Goal: Information Seeking & Learning: Learn about a topic

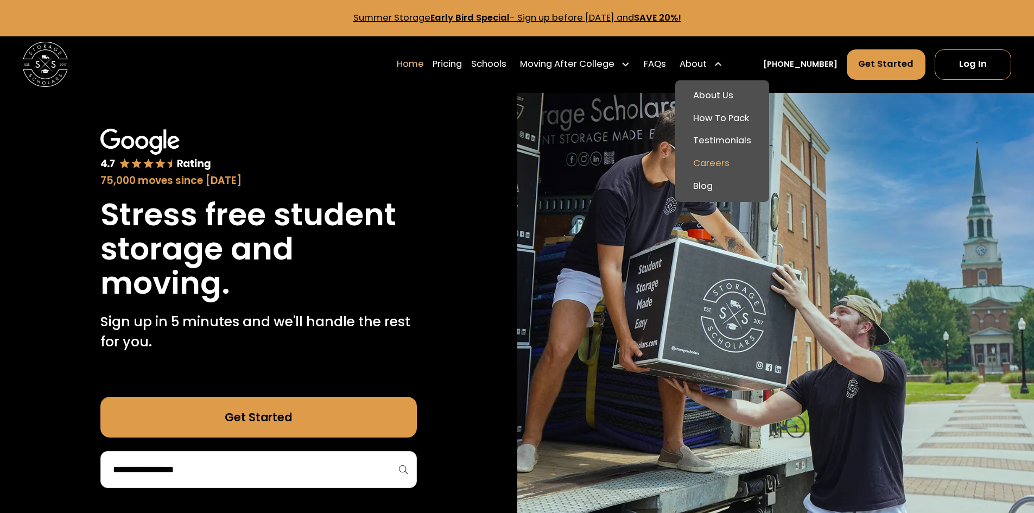
click at [735, 161] on link "Careers" at bounding box center [721, 163] width 85 height 23
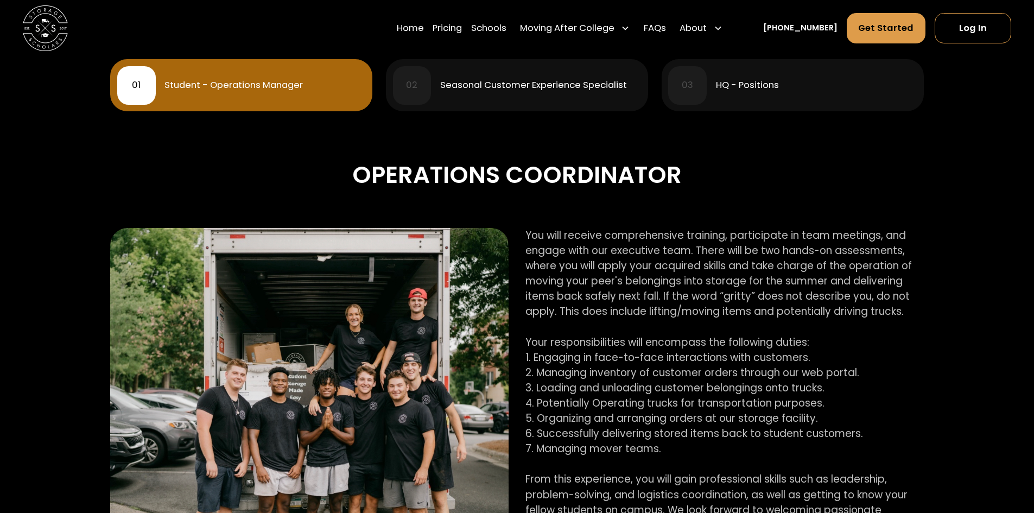
scroll to position [543, 0]
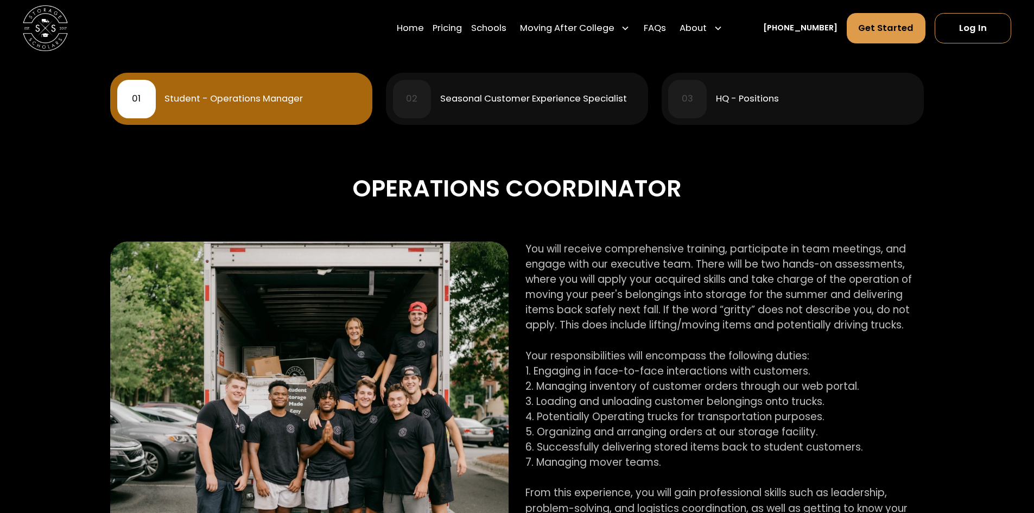
click at [493, 104] on div "Seasonal Customer Experience Specialist" at bounding box center [533, 98] width 187 height 9
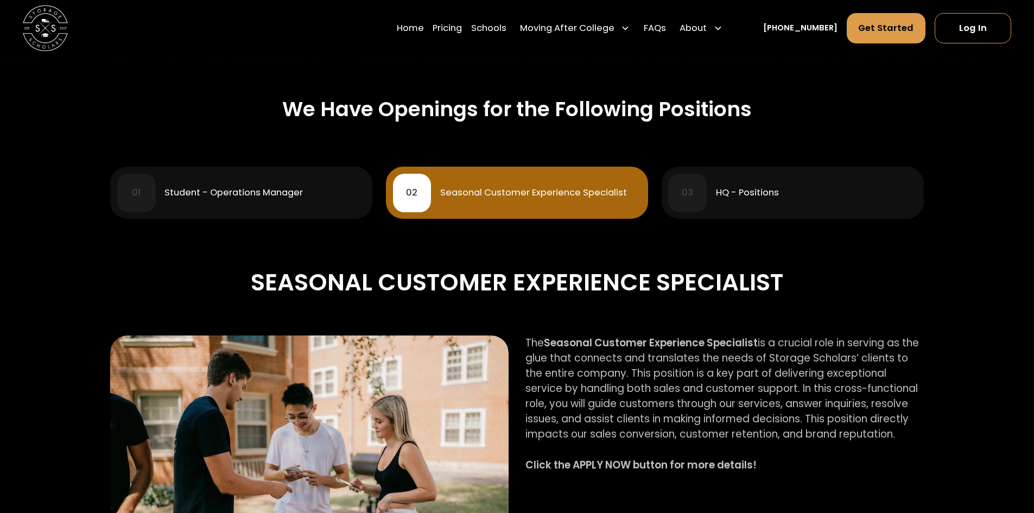
scroll to position [434, 0]
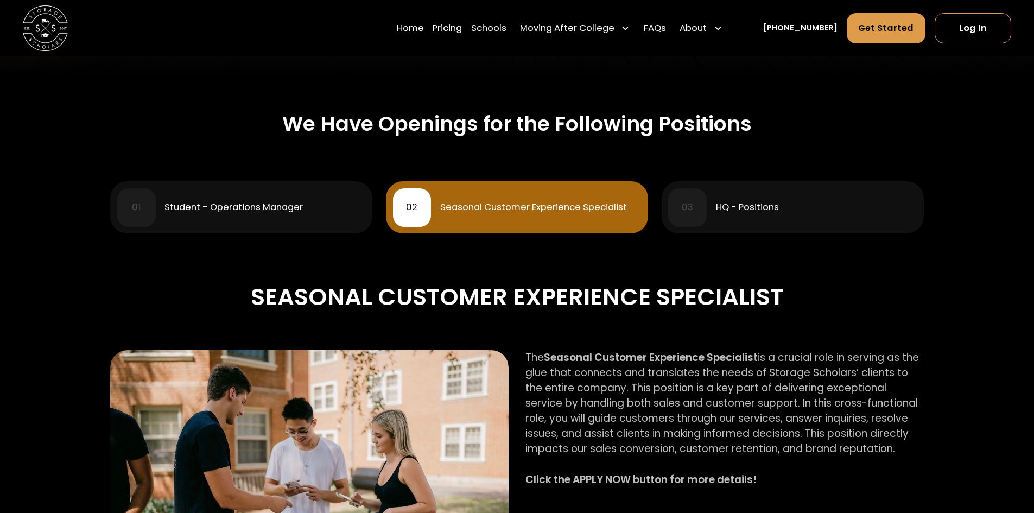
click at [732, 209] on div "HQ - Positions" at bounding box center [747, 207] width 63 height 9
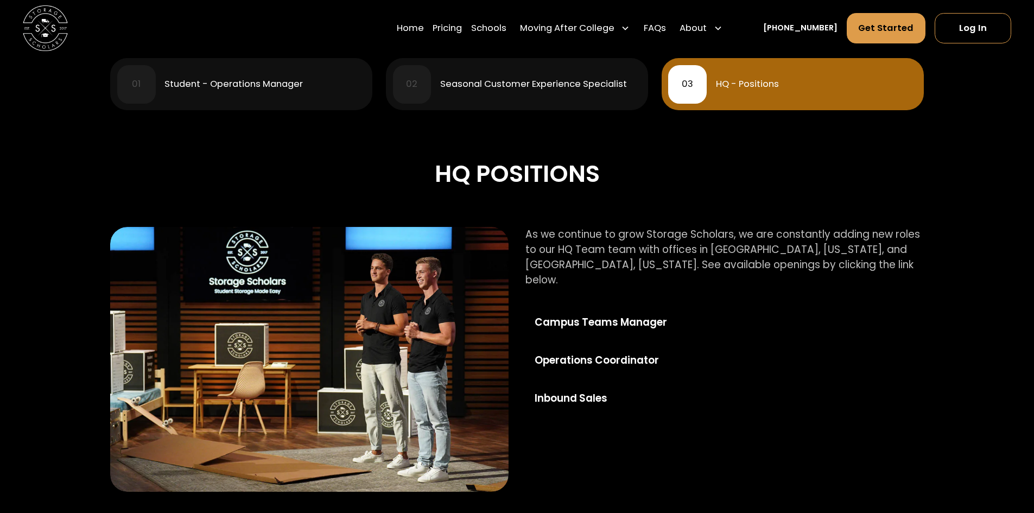
scroll to position [597, 0]
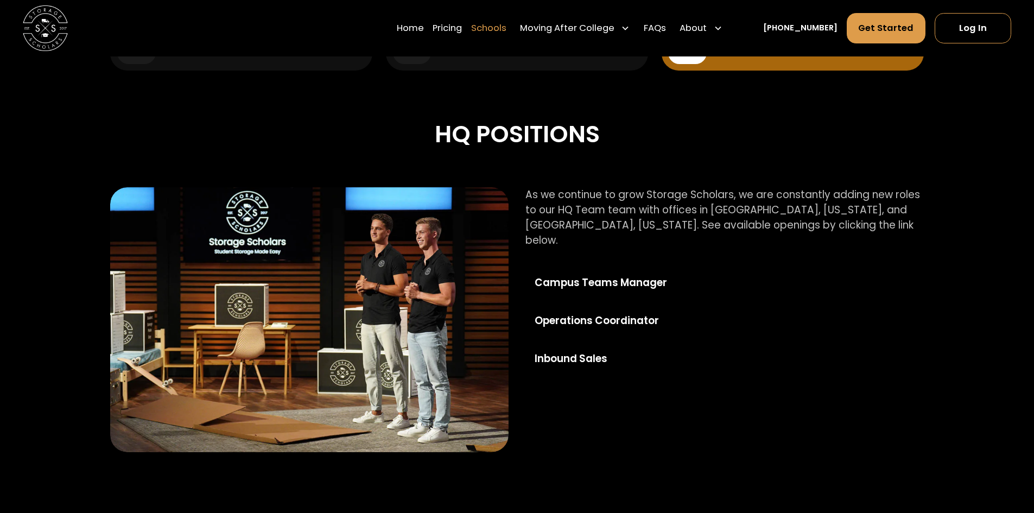
click at [506, 27] on link "Schools" at bounding box center [488, 27] width 35 height 31
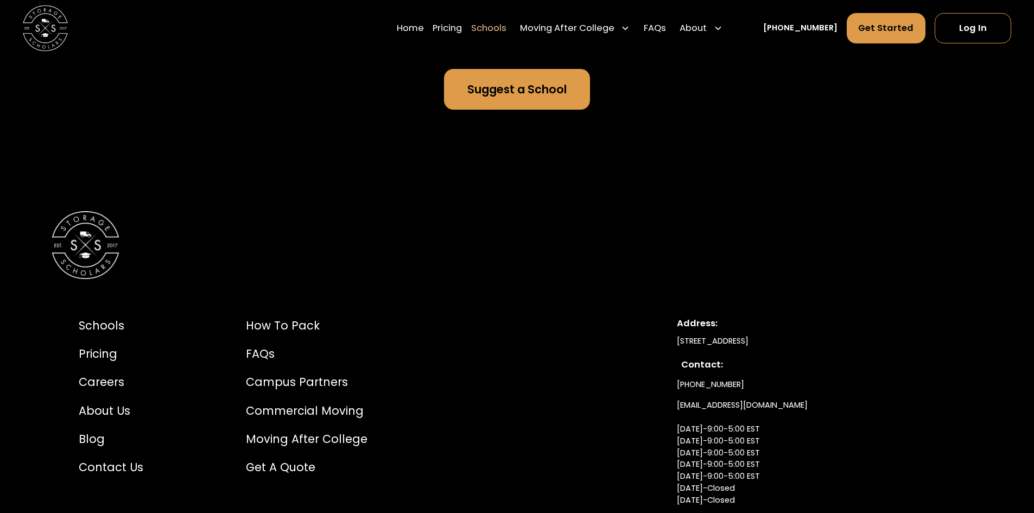
scroll to position [7543, 0]
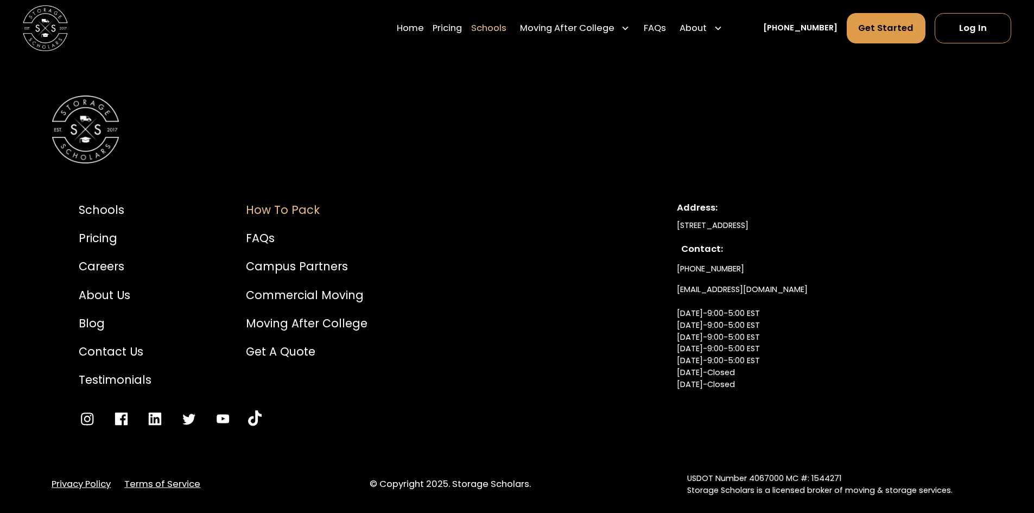
click at [289, 201] on div "How to Pack" at bounding box center [307, 209] width 122 height 17
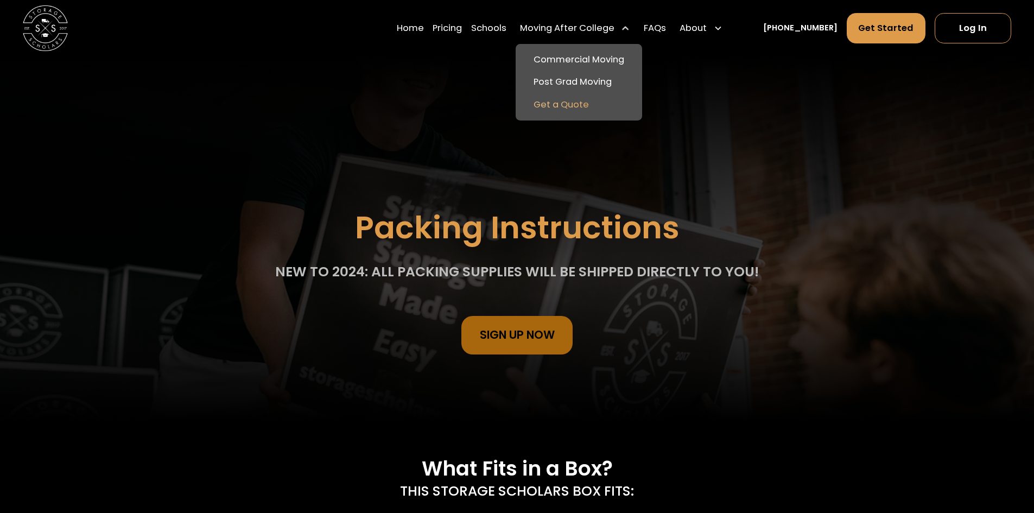
click at [599, 106] on link "Get a Quote" at bounding box center [579, 105] width 118 height 23
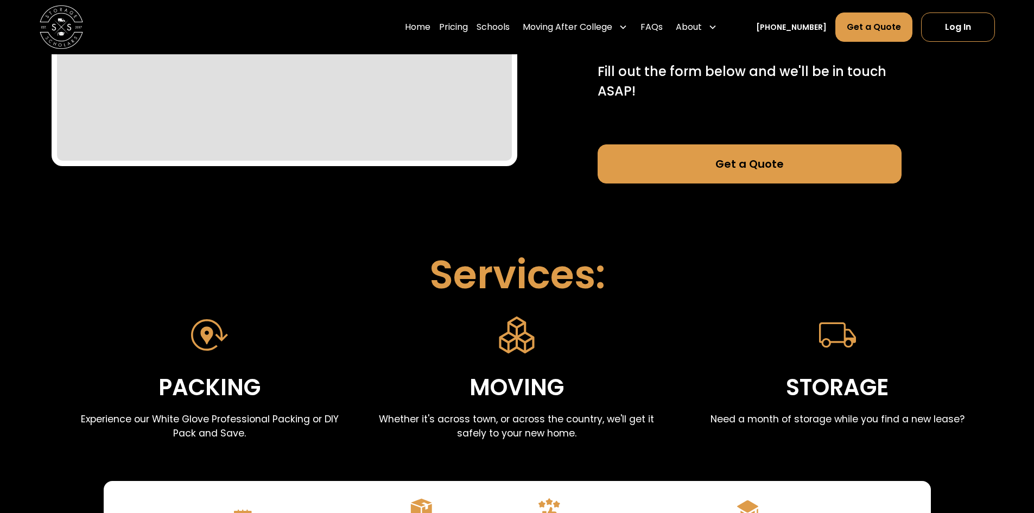
scroll to position [163, 0]
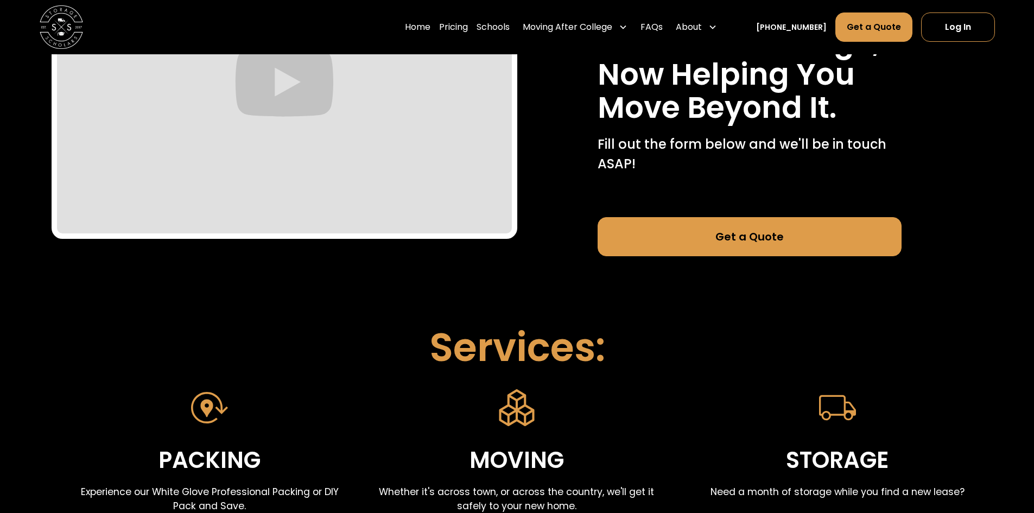
click at [723, 247] on link "Get a Quote" at bounding box center [749, 236] width 304 height 39
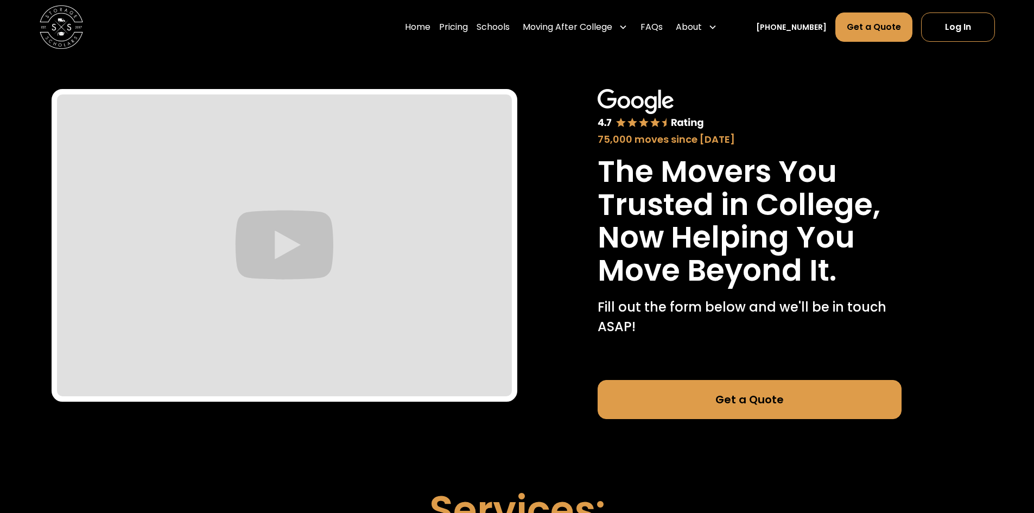
scroll to position [163, 0]
